Goal: Information Seeking & Learning: Check status

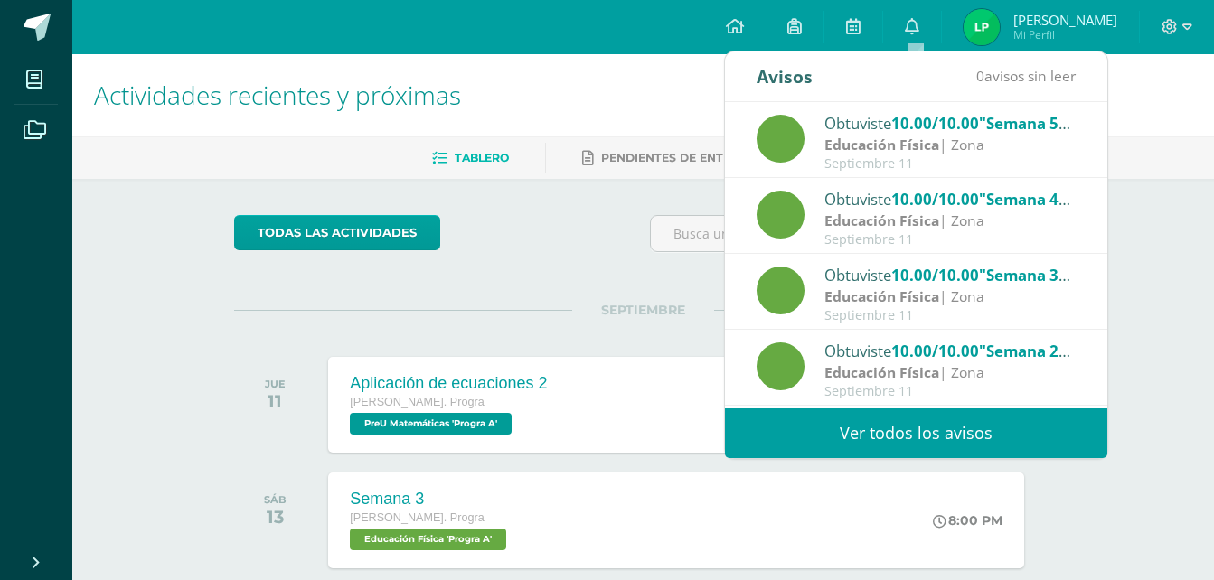
scroll to position [301, 0]
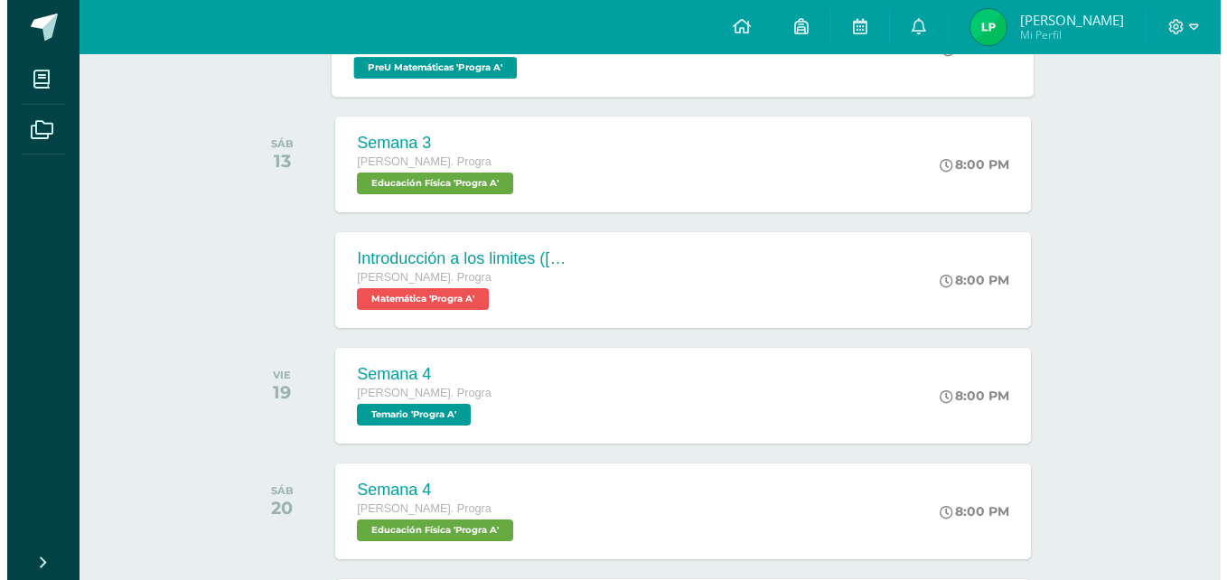
scroll to position [365, 0]
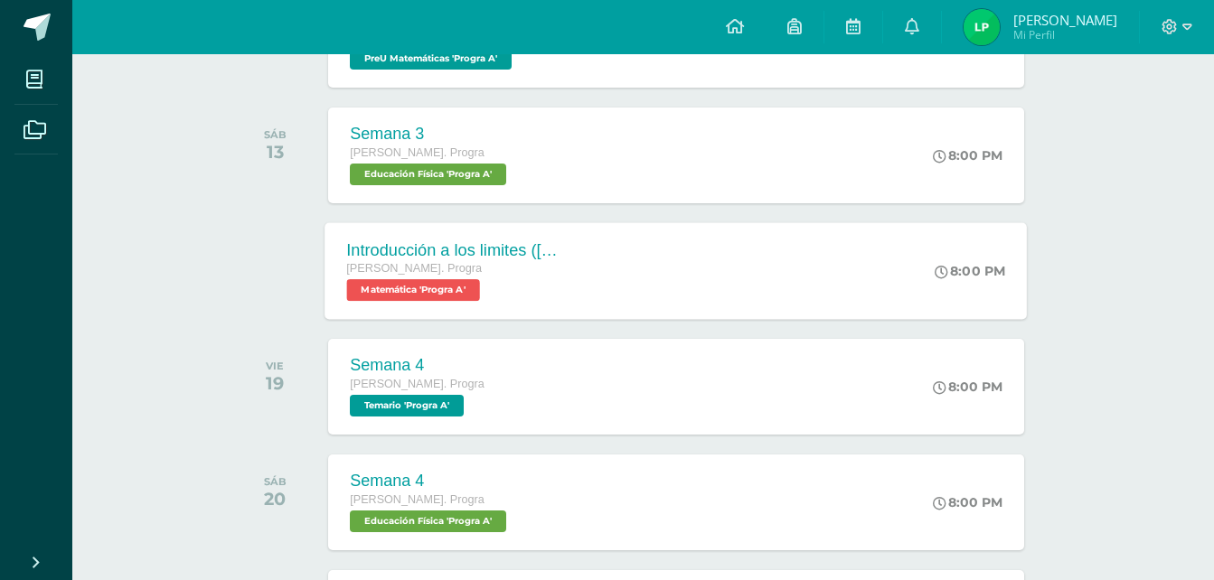
click at [532, 278] on div "[PERSON_NAME]. Progra" at bounding box center [456, 269] width 219 height 20
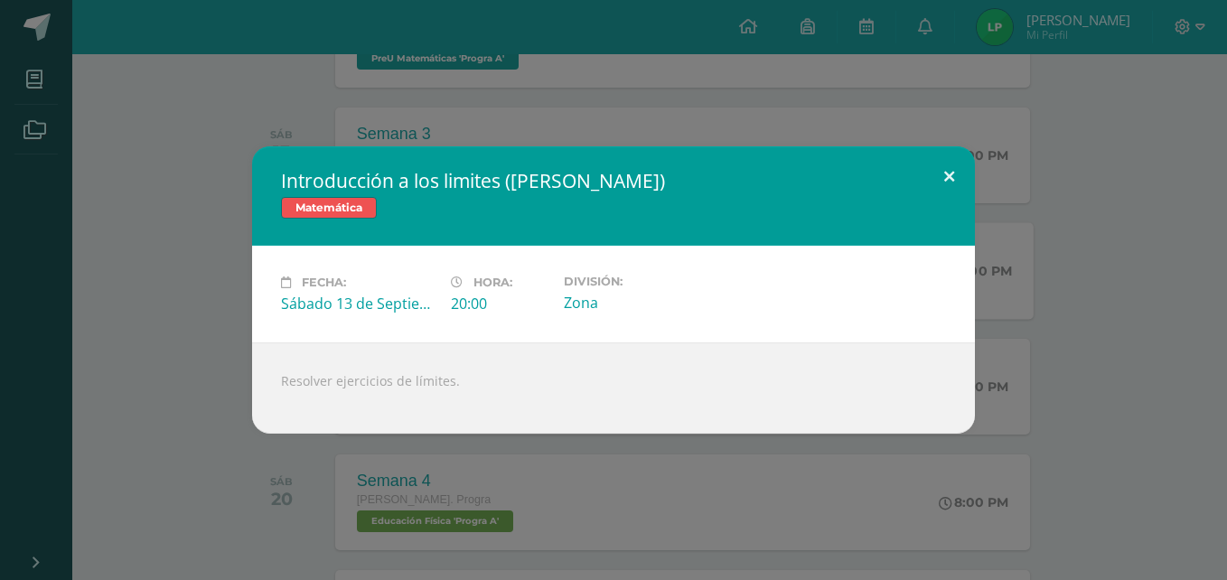
click at [940, 178] on button at bounding box center [949, 176] width 52 height 61
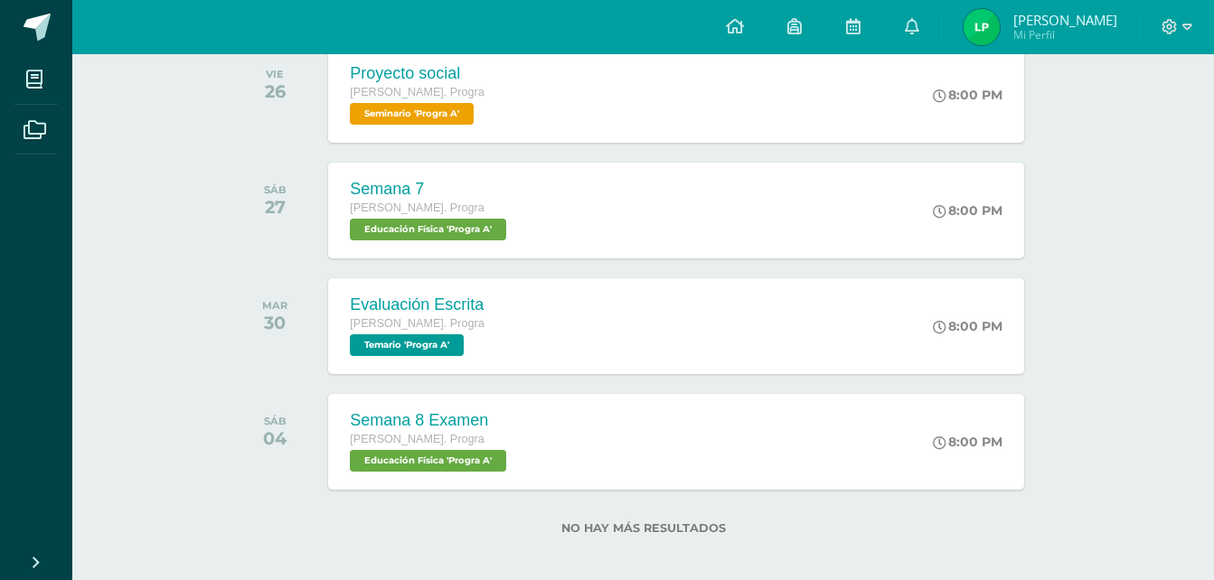
scroll to position [1364, 0]
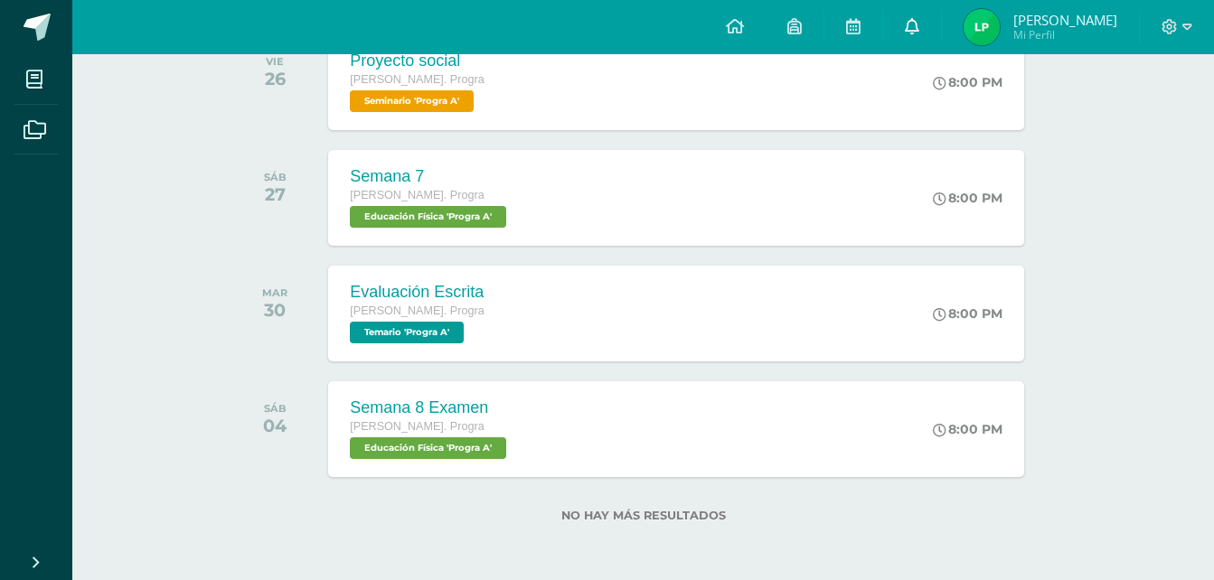
click at [919, 18] on icon at bounding box center [912, 26] width 14 height 16
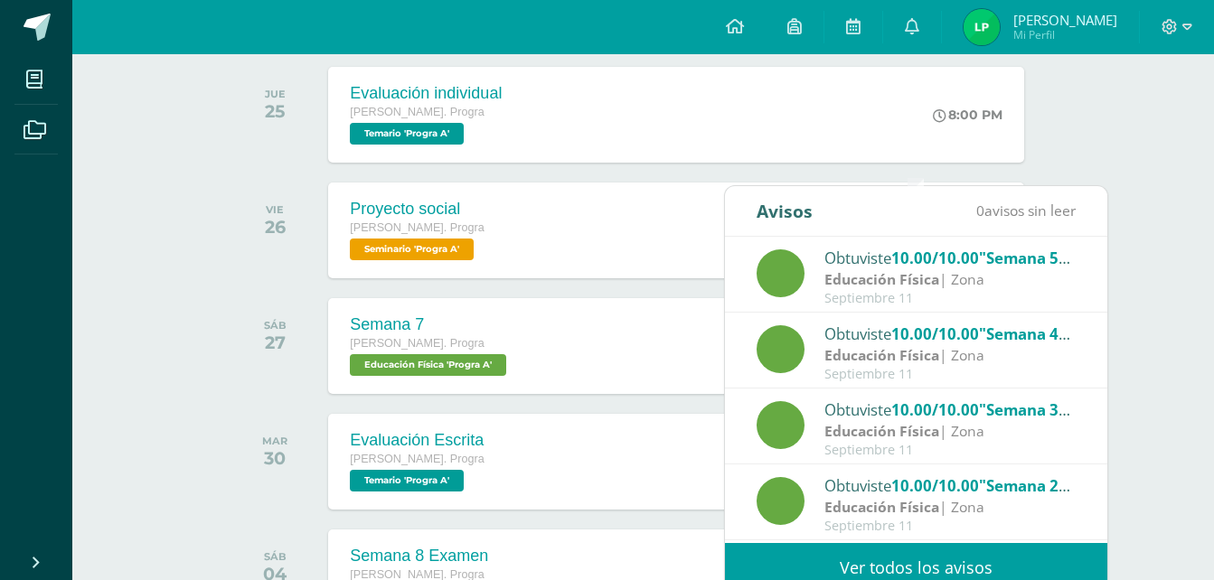
scroll to position [1205, 0]
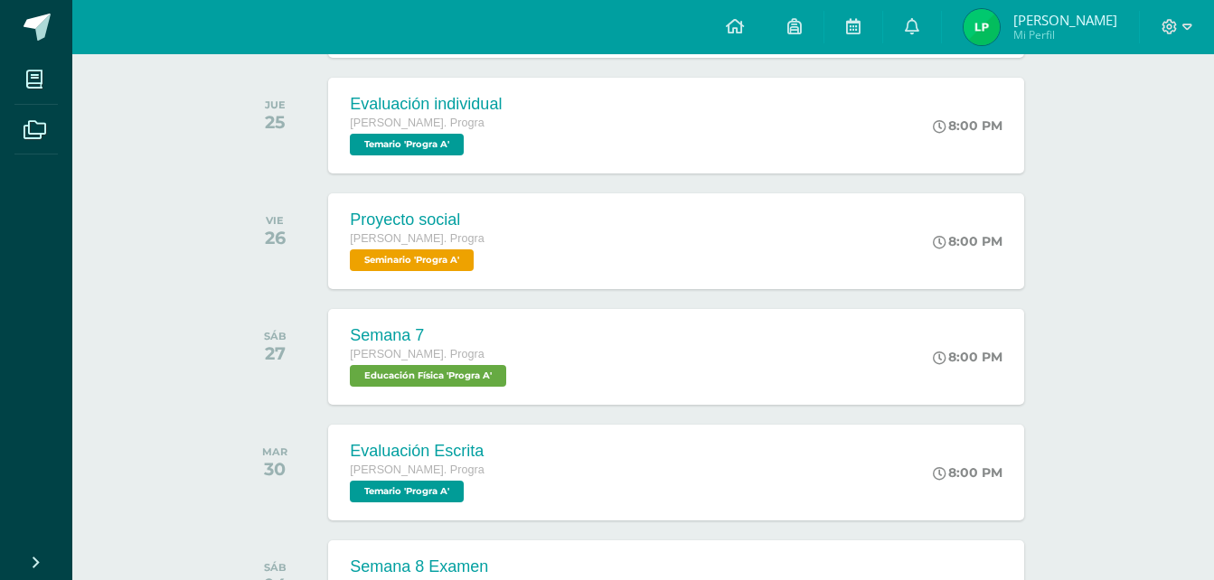
click at [980, 23] on img at bounding box center [981, 27] width 36 height 36
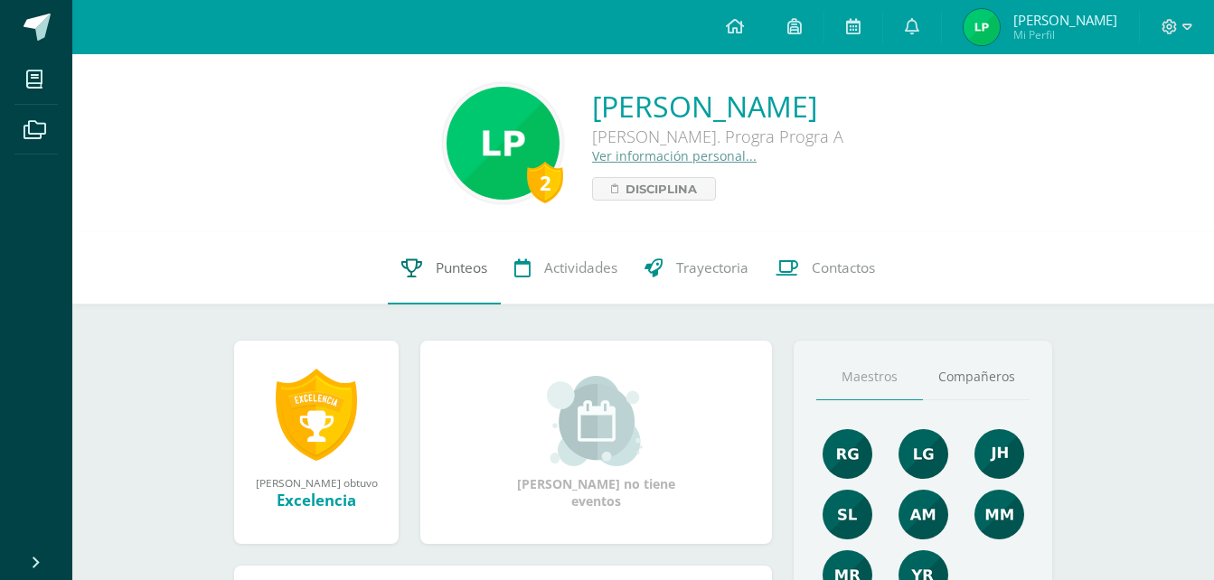
click at [436, 264] on span "Punteos" at bounding box center [462, 267] width 52 height 19
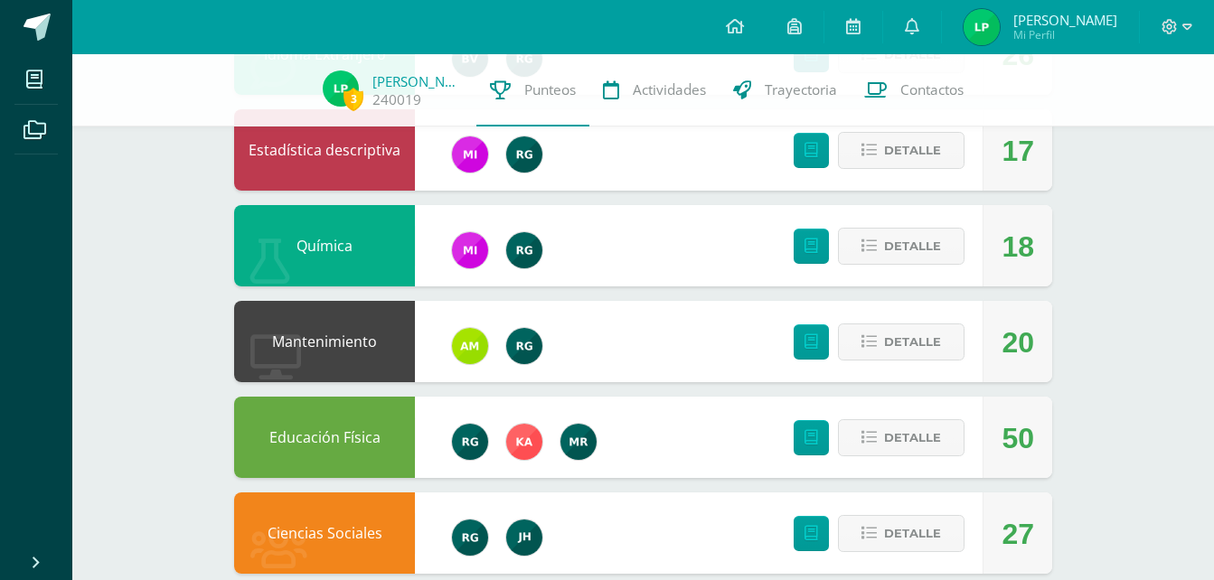
scroll to position [1231, 0]
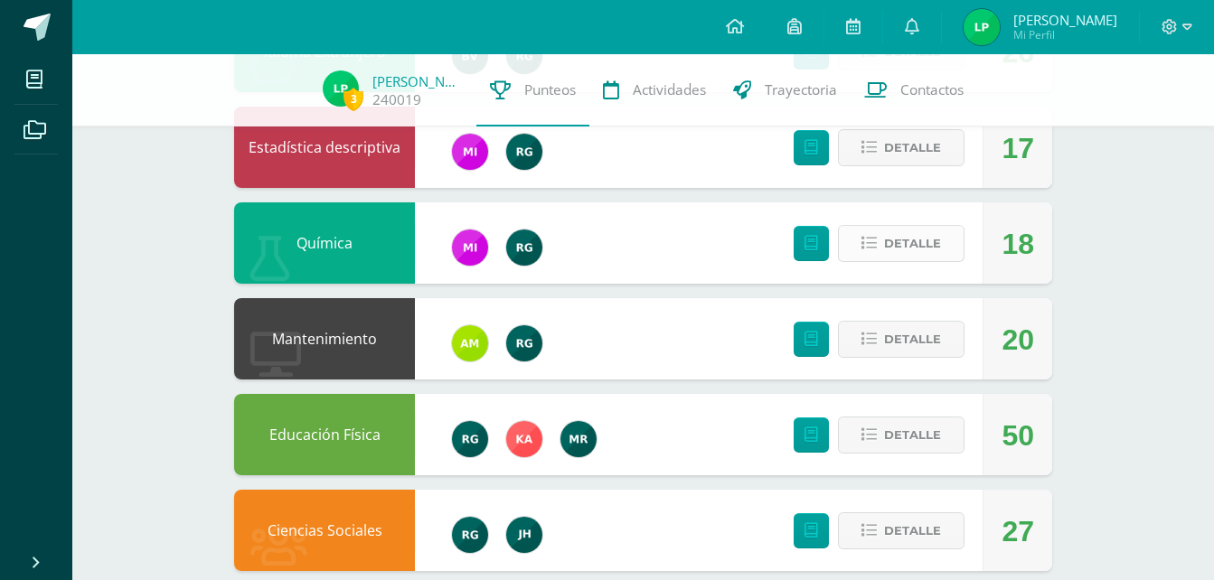
click at [917, 222] on div "Detalle" at bounding box center [874, 242] width 216 height 81
click at [914, 230] on span "Detalle" at bounding box center [912, 243] width 57 height 33
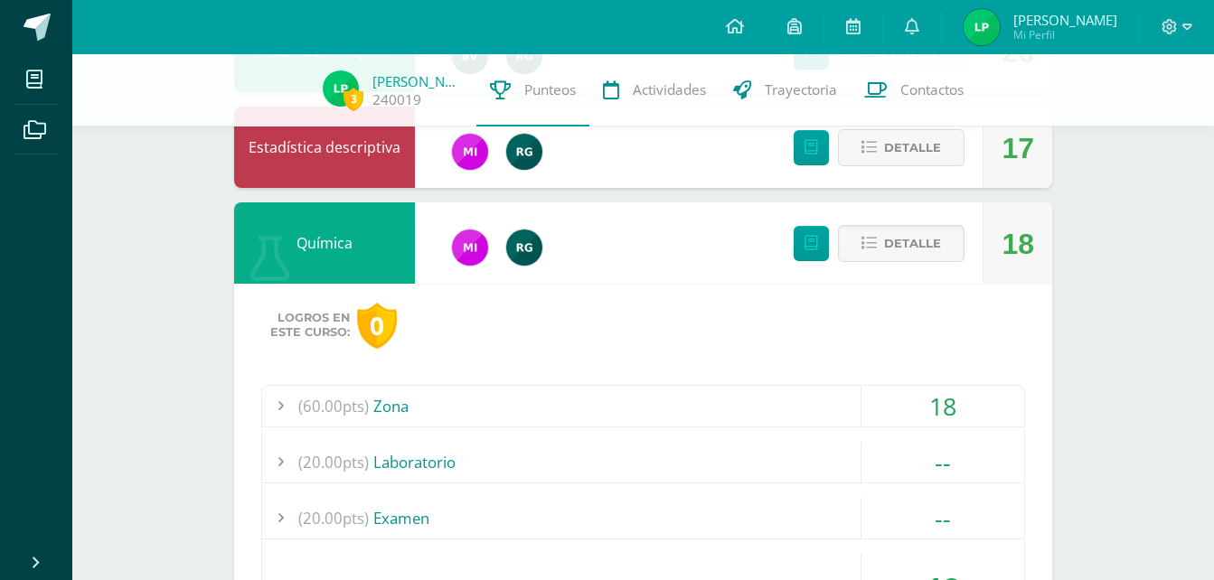
click at [393, 410] on div "(60.00pts) Zona" at bounding box center [643, 406] width 762 height 41
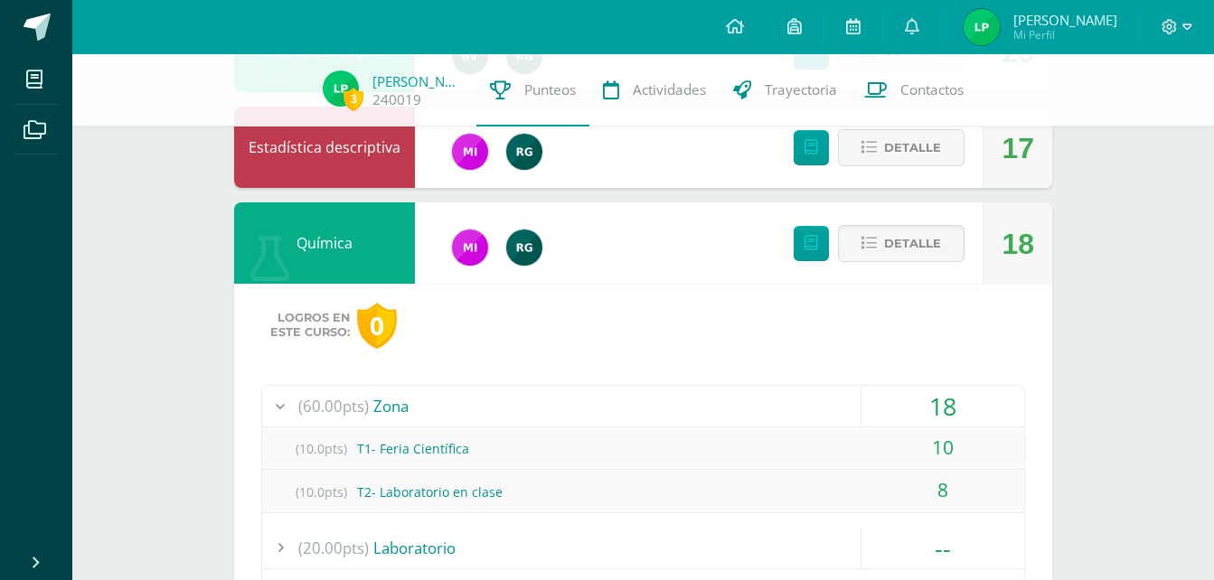
click at [416, 393] on div "(60.00pts) Zona" at bounding box center [643, 406] width 762 height 41
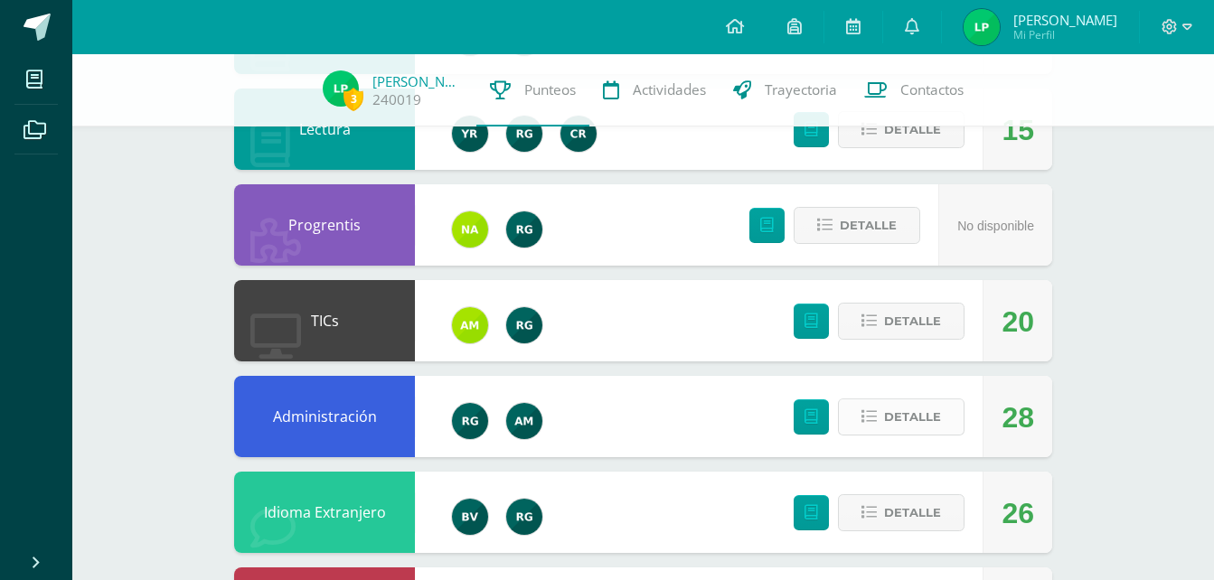
scroll to position [769, 0]
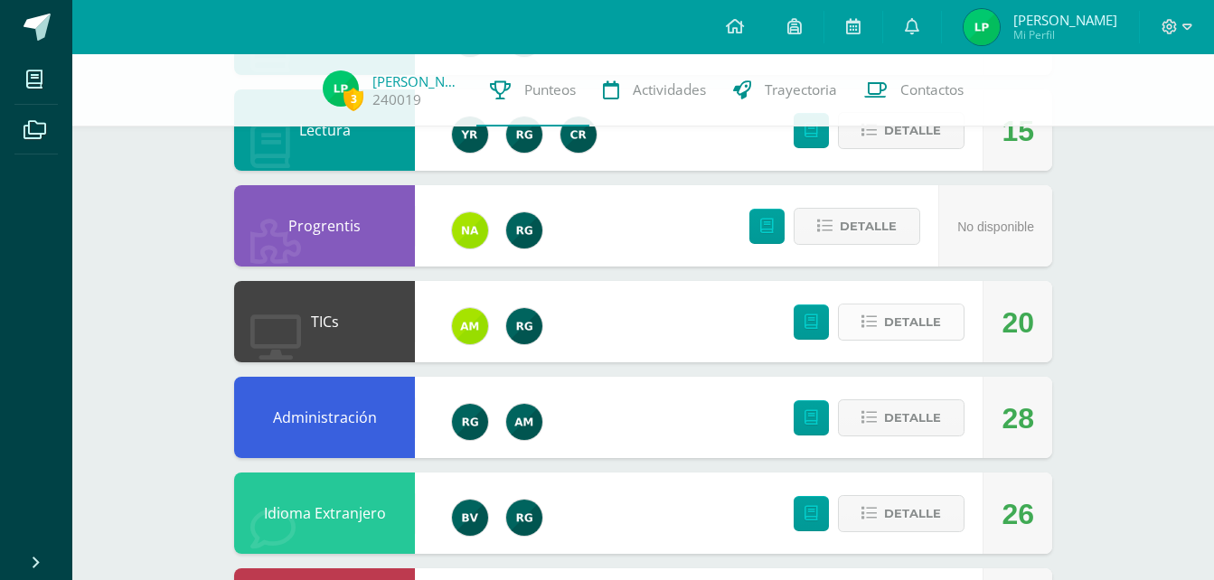
click at [915, 316] on span "Detalle" at bounding box center [912, 321] width 57 height 33
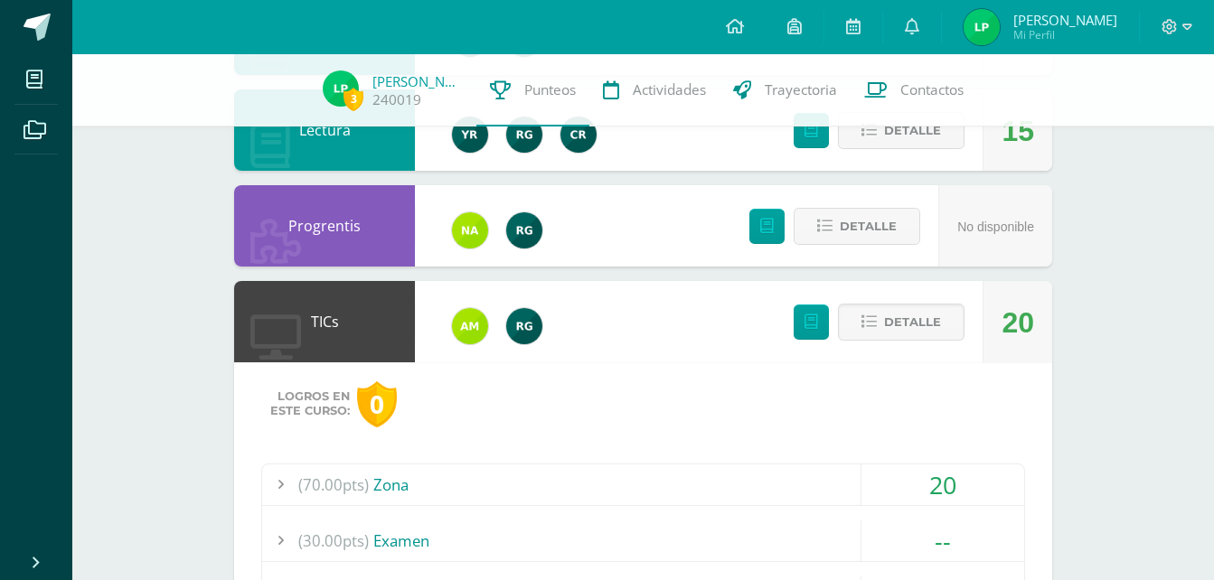
click at [323, 486] on span "(70.00pts)" at bounding box center [333, 484] width 70 height 41
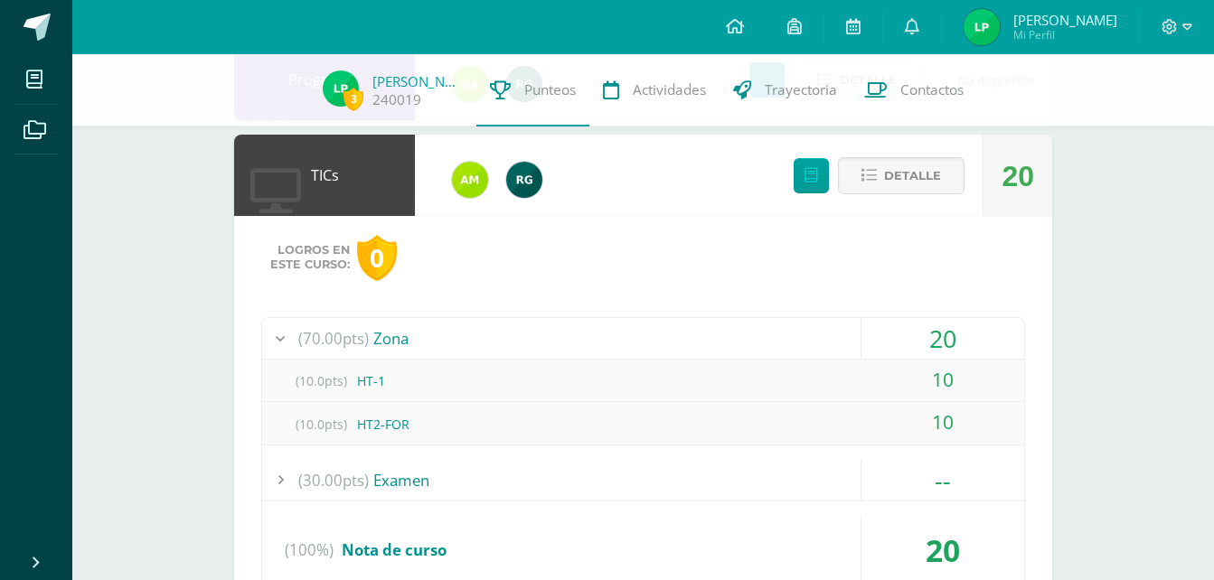
scroll to position [1042, 0]
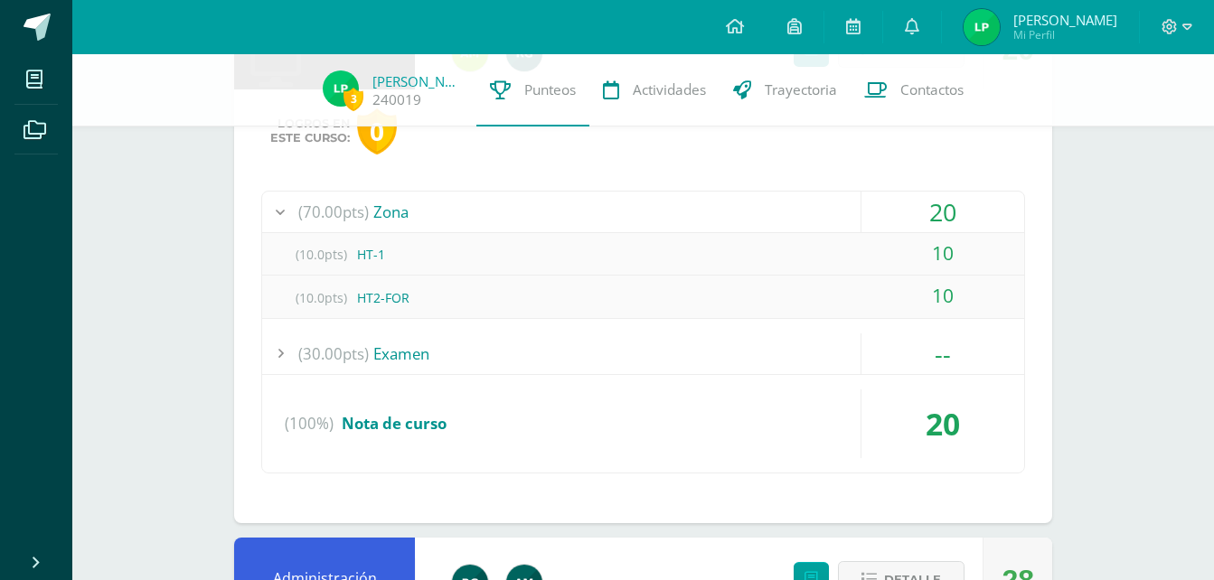
click at [278, 214] on div at bounding box center [280, 212] width 36 height 41
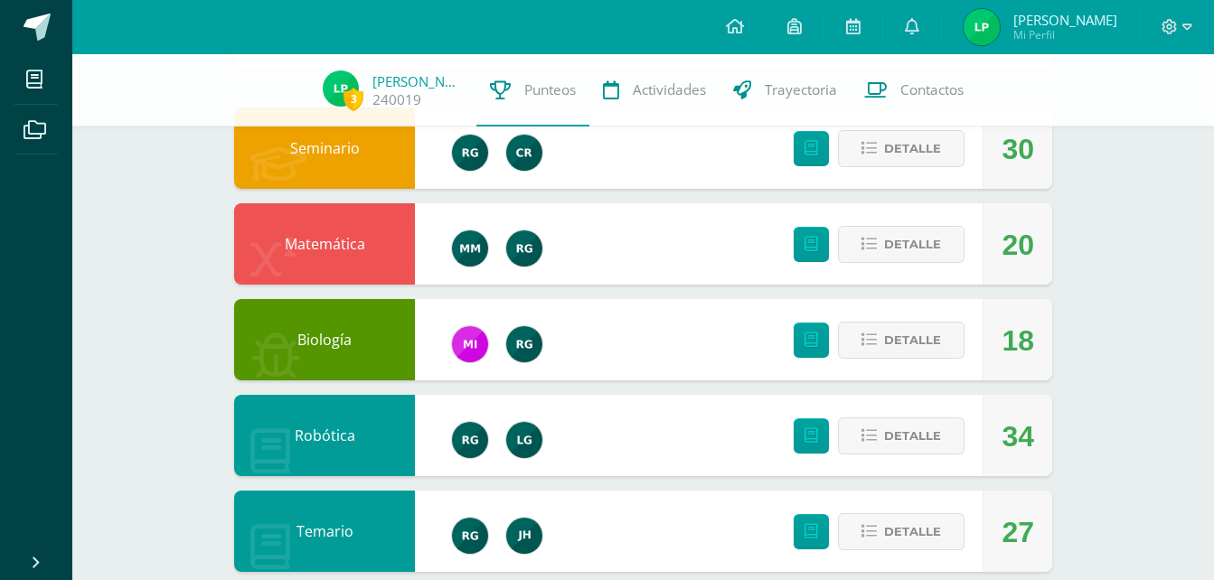
scroll to position [0, 0]
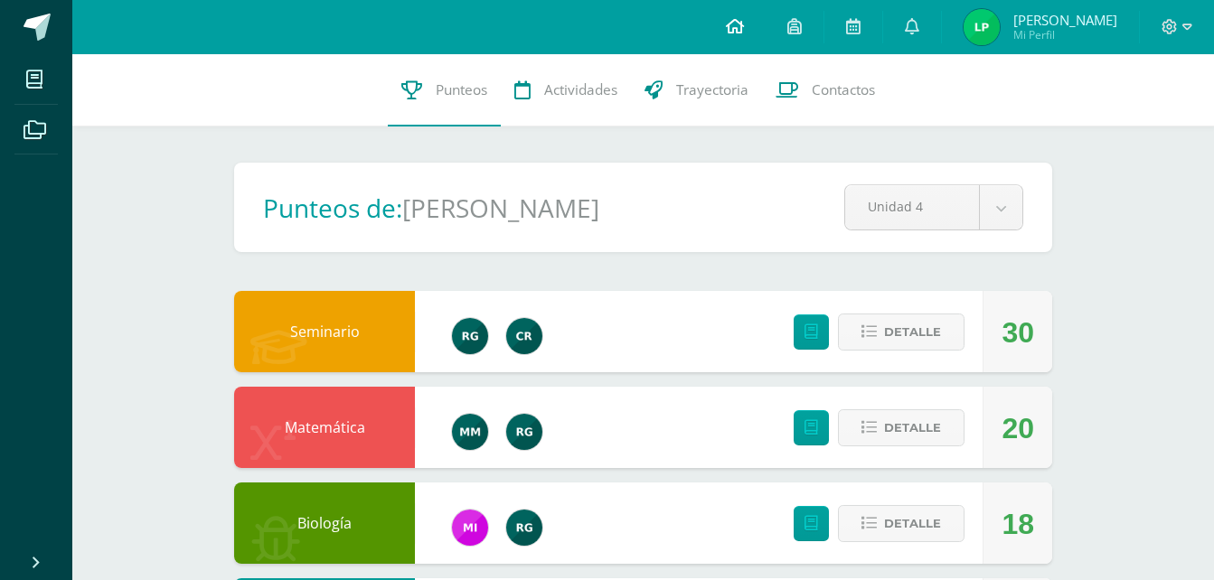
click at [735, 34] on span at bounding box center [735, 27] width 18 height 20
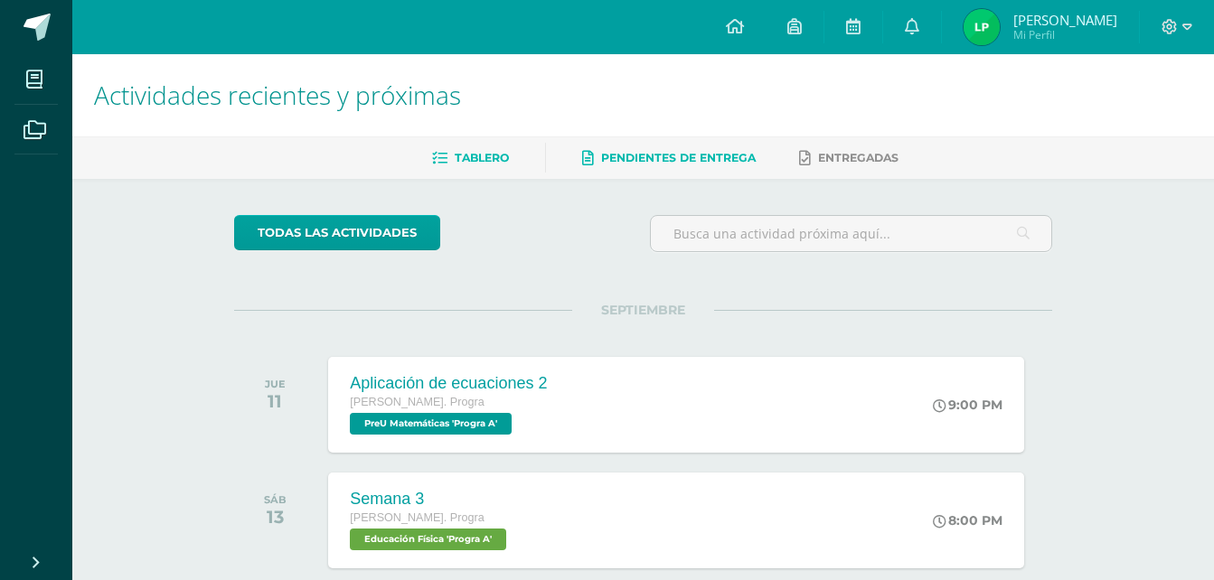
click at [685, 166] on link "Pendientes de entrega" at bounding box center [668, 158] width 173 height 29
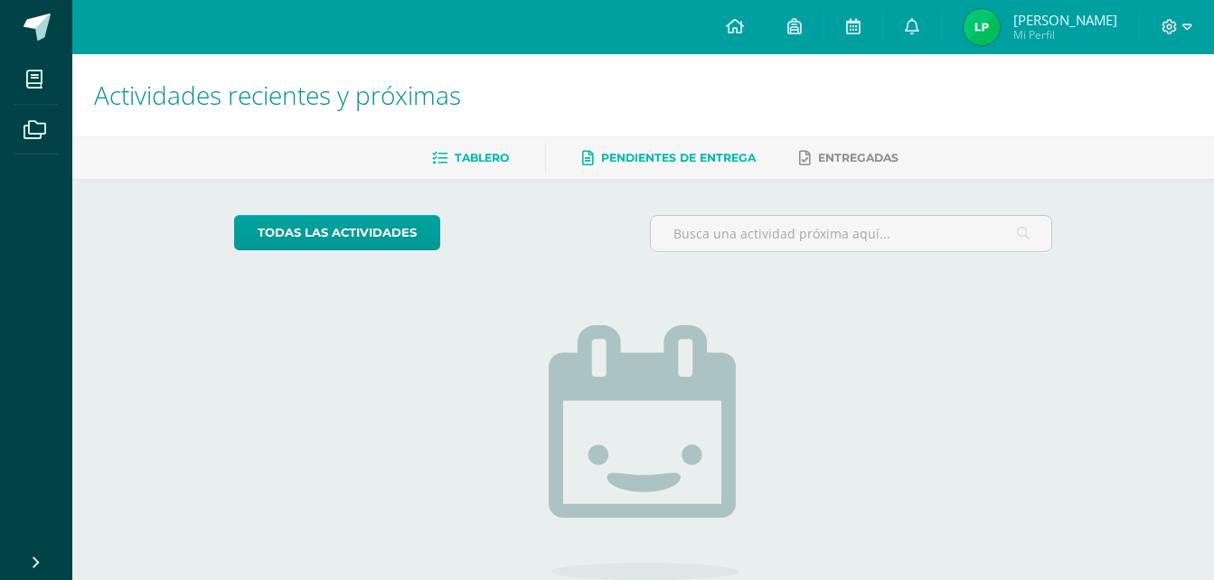
click at [503, 145] on link "Tablero" at bounding box center [470, 158] width 77 height 29
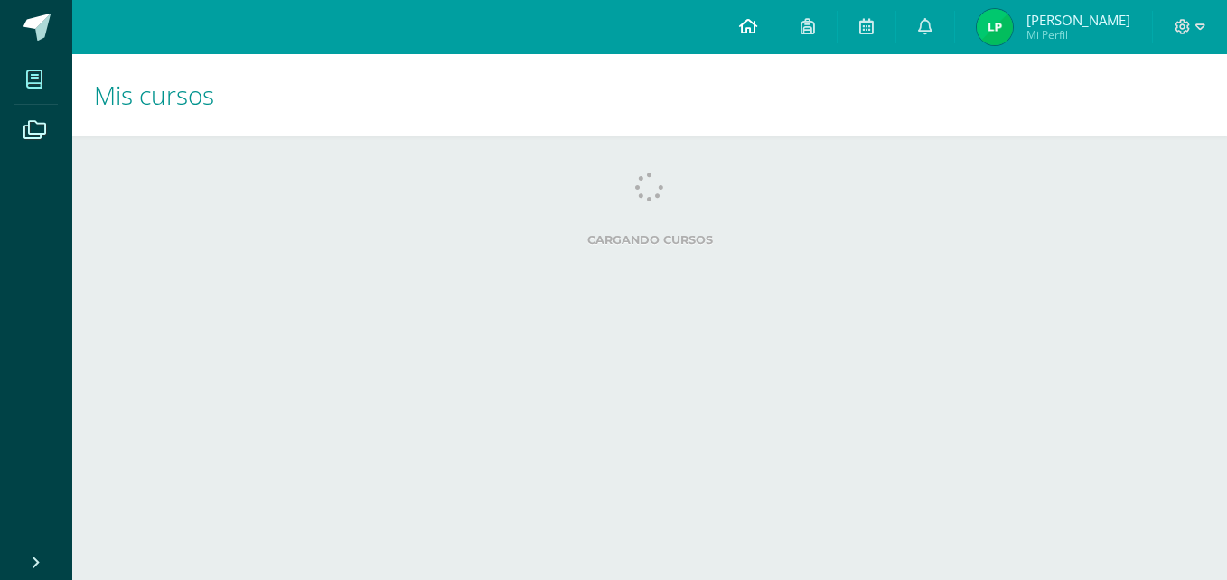
click at [761, 29] on link at bounding box center [747, 27] width 61 height 54
